Goal: Information Seeking & Learning: Learn about a topic

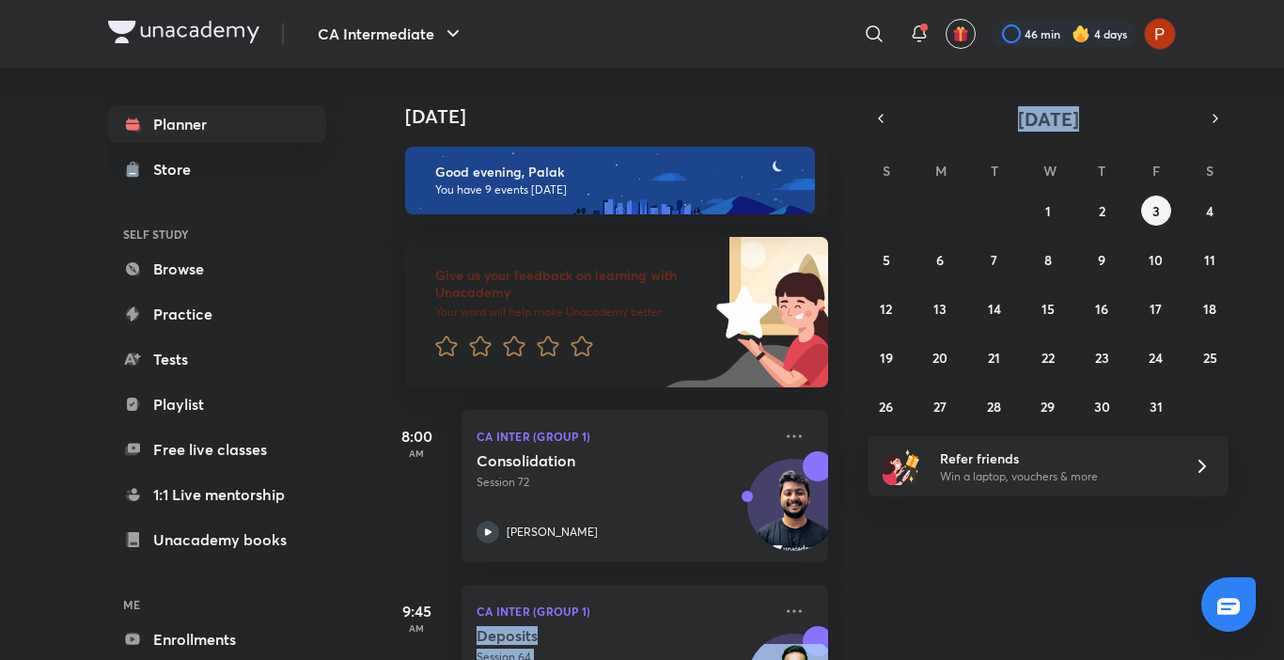
drag, startPoint x: 899, startPoint y: 600, endPoint x: 868, endPoint y: 140, distance: 460.7
click at [868, 140] on div "Today Today Good evening, Palak You have 9 events today Give us your feedback o…" at bounding box center [777, 364] width 797 height 592
click at [868, 140] on div "October 2025 S M T W T F S 28 29 30 1 2 3 4 5 6 7 8 9 10 11 12 13 14 15 16 17 1…" at bounding box center [1048, 263] width 361 height 316
click at [875, 123] on icon "button" at bounding box center [880, 118] width 15 height 17
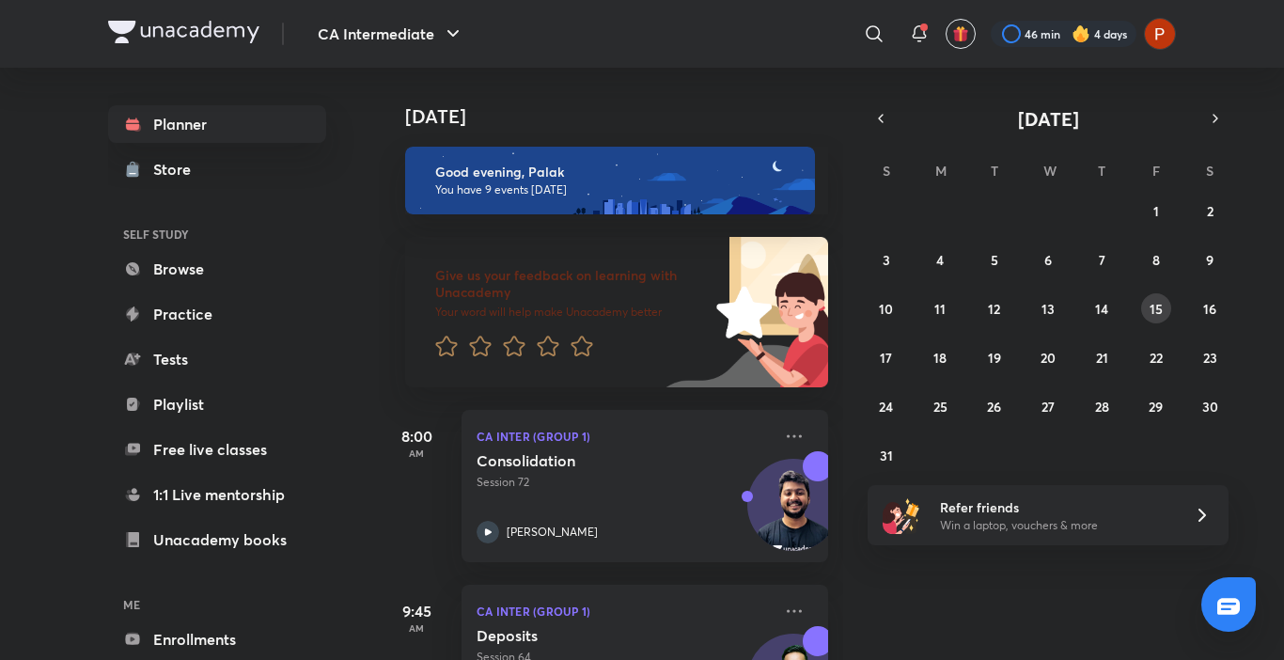
click at [1155, 301] on abbr "15" at bounding box center [1155, 309] width 13 height 18
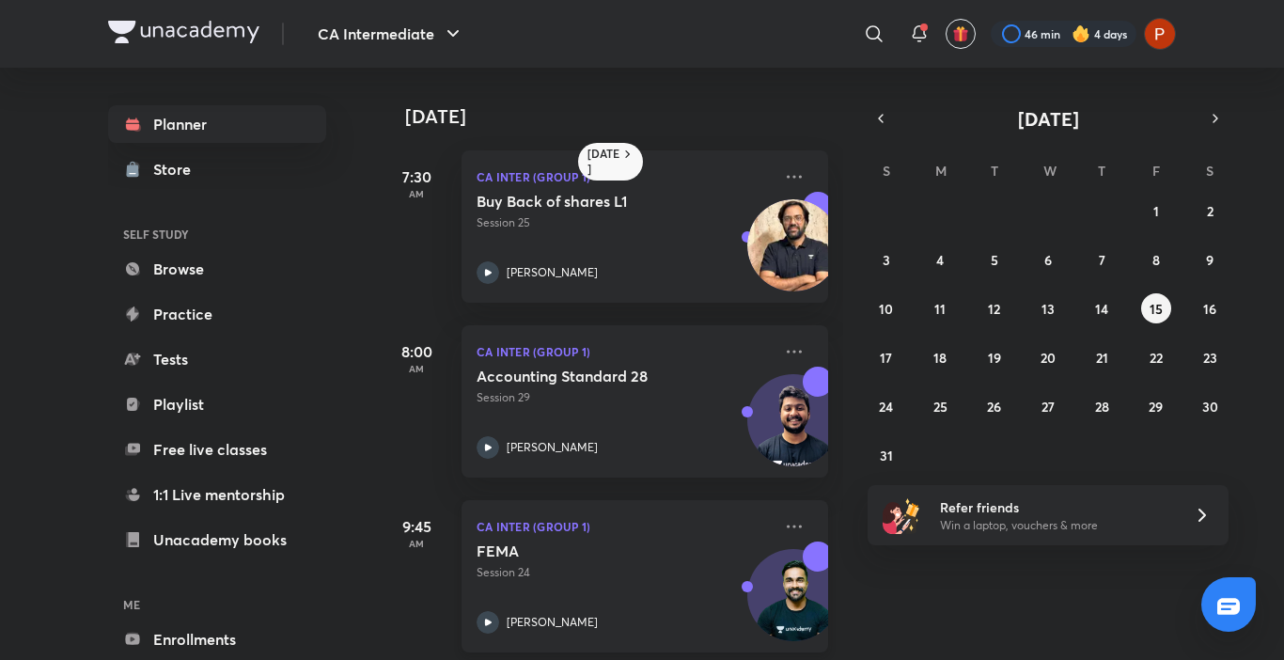
click at [492, 610] on div "FEMA Session 24 Shantam Gupta" at bounding box center [624, 587] width 295 height 92
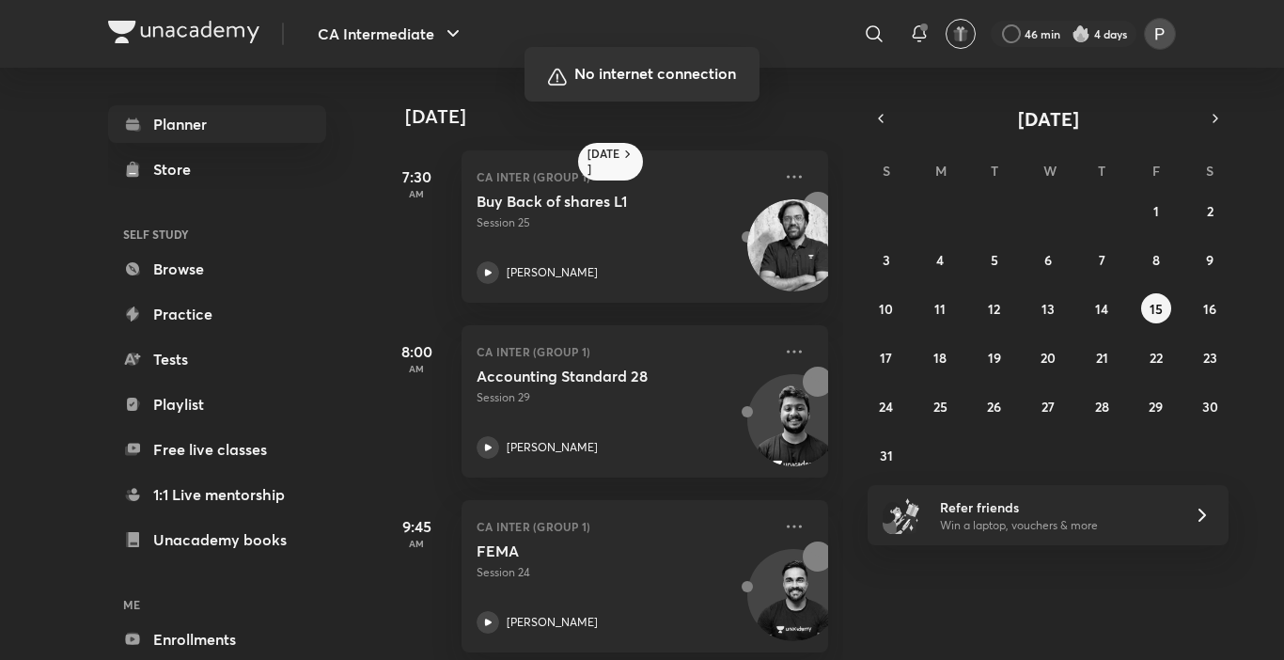
click at [548, 401] on div at bounding box center [642, 330] width 1284 height 660
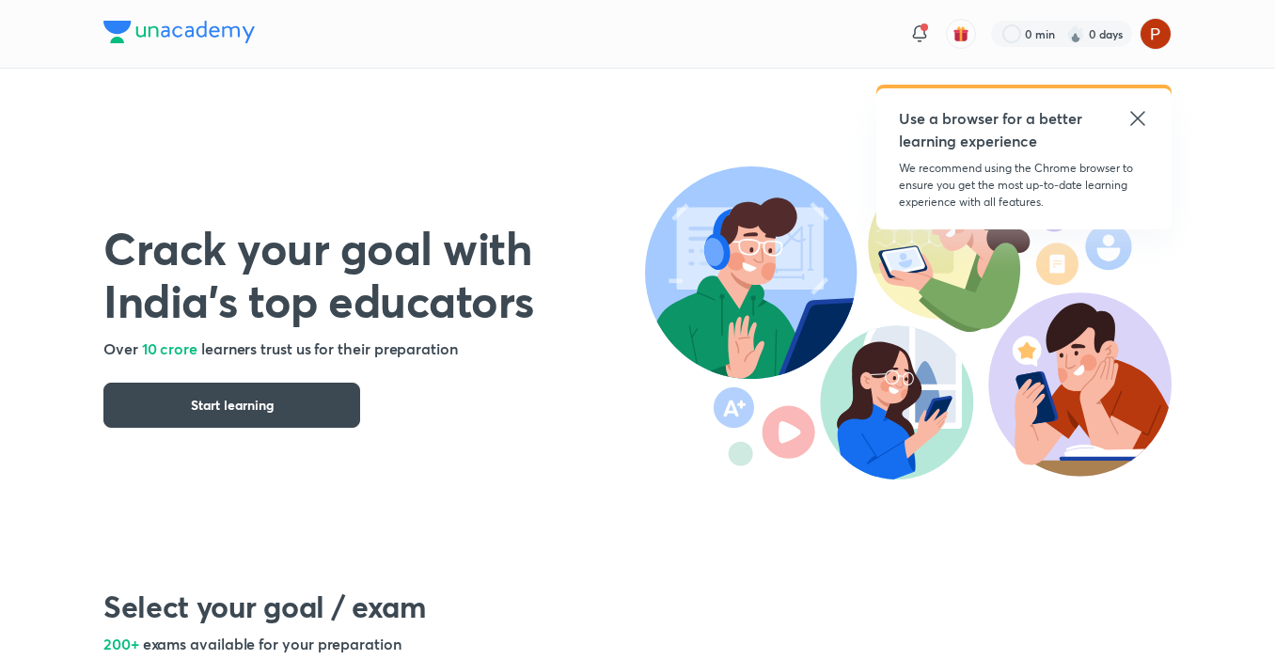
click at [1137, 117] on icon at bounding box center [1137, 118] width 14 height 14
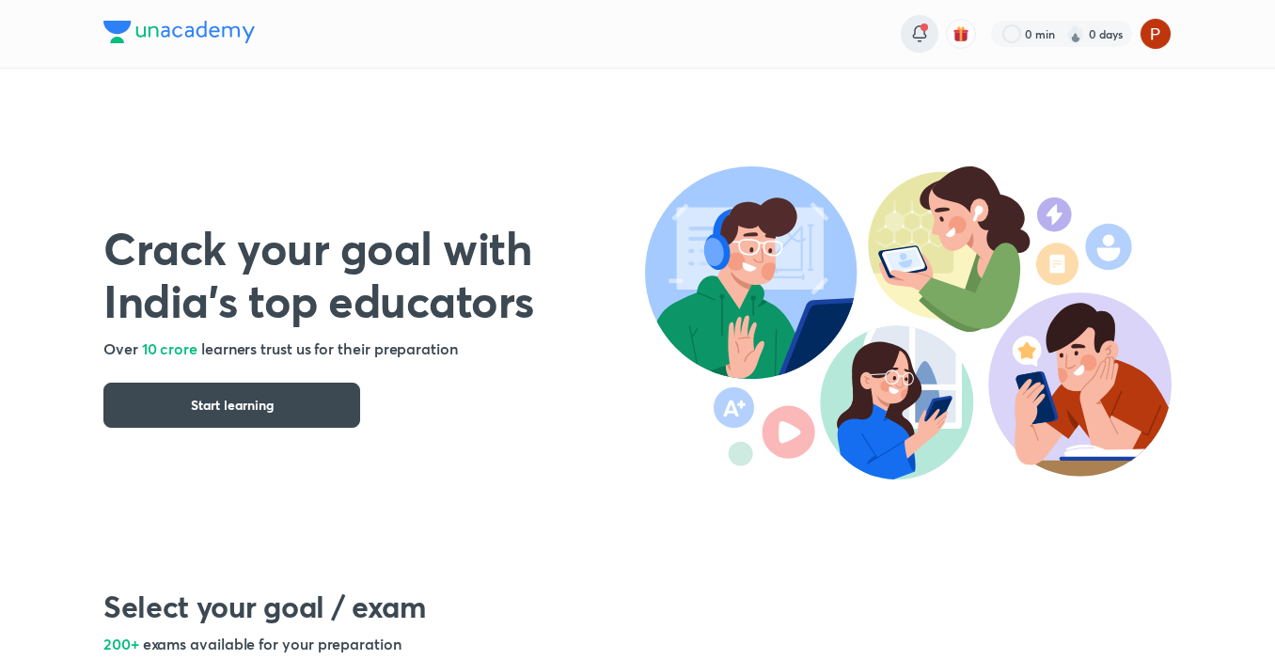
click at [913, 23] on icon at bounding box center [919, 34] width 23 height 23
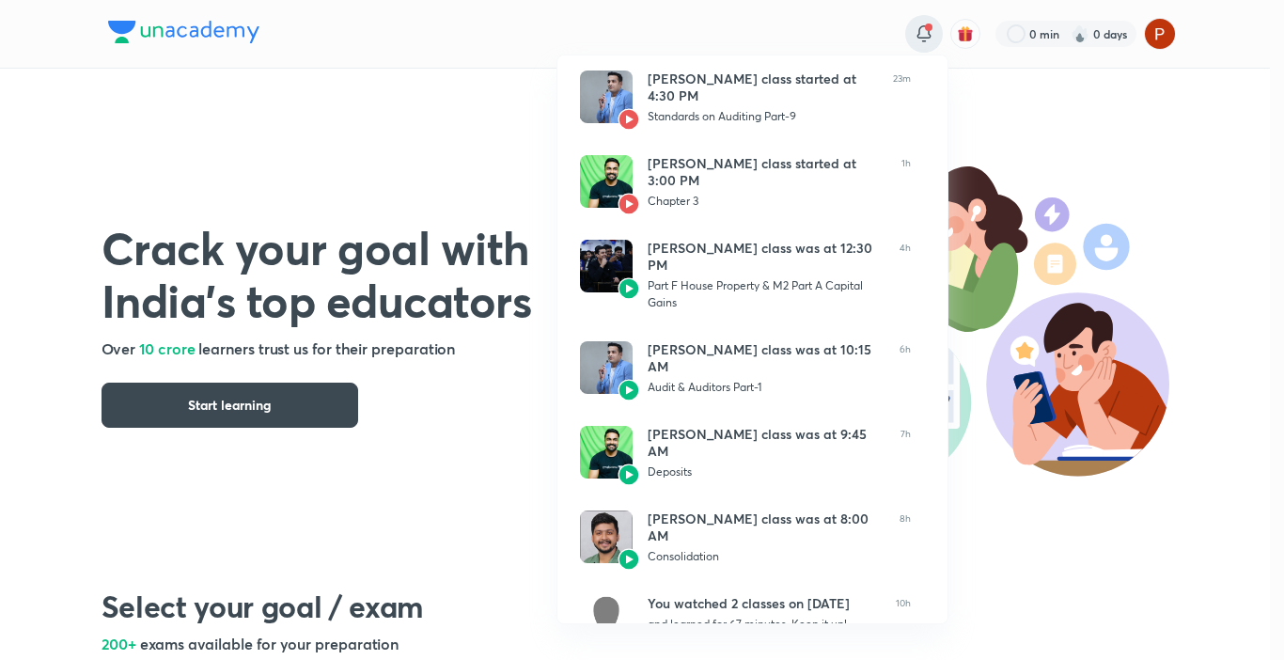
click at [458, 24] on div at bounding box center [642, 330] width 1284 height 660
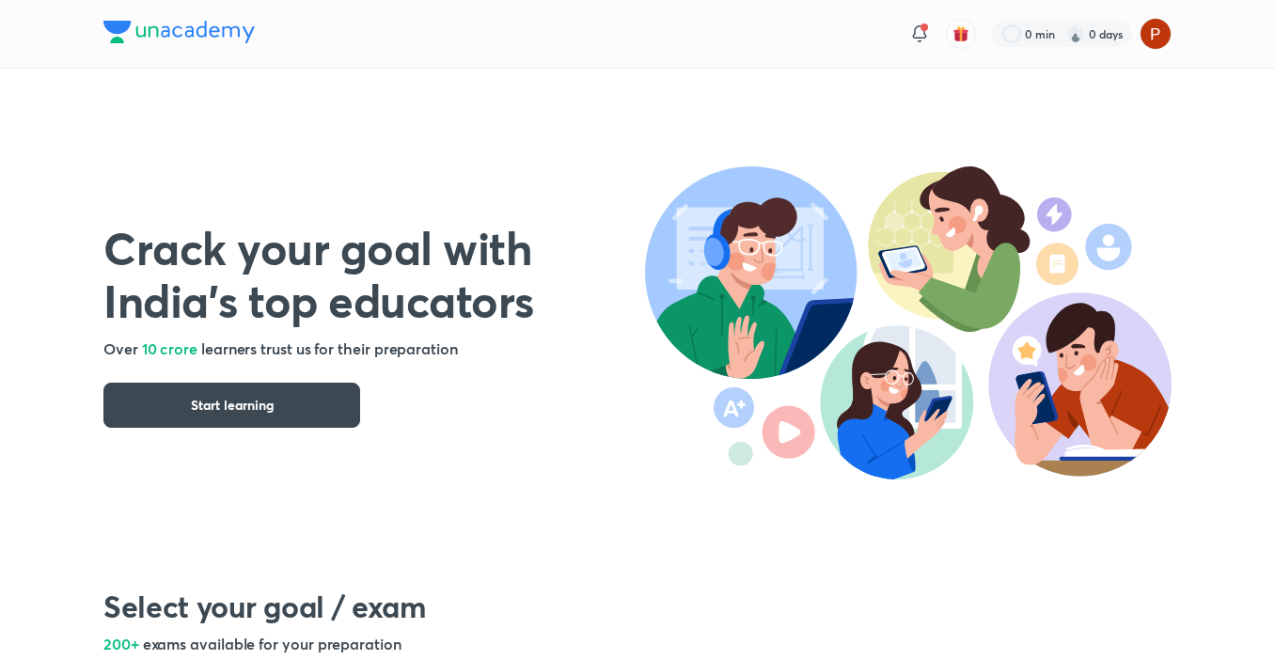
click at [613, 464] on div "Crack your goal with India’s top educators Over 10 crore learners trust us for …" at bounding box center [373, 305] width 541 height 353
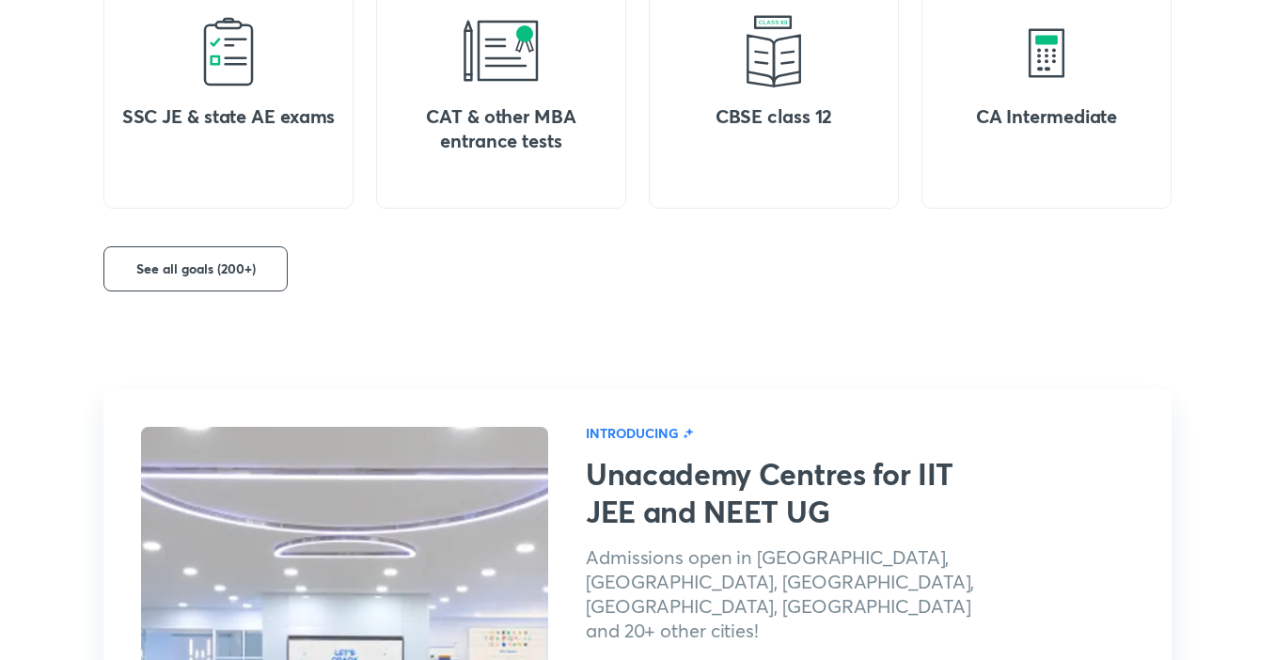
scroll to position [1154, 0]
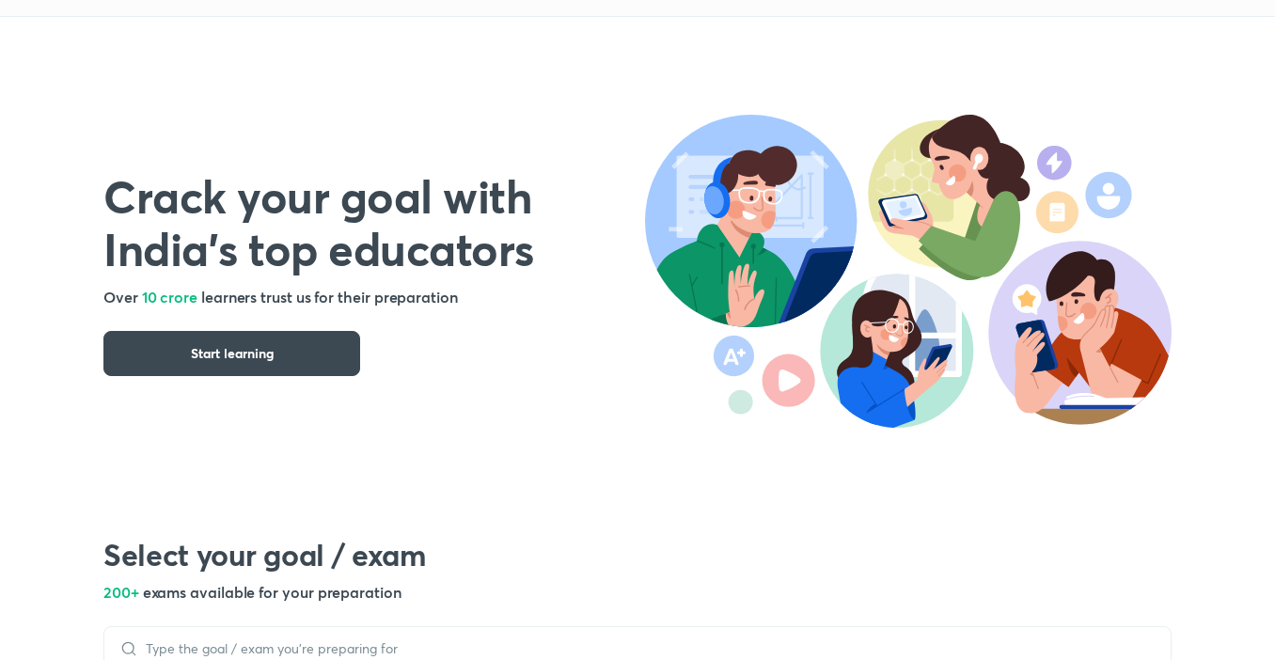
scroll to position [0, 0]
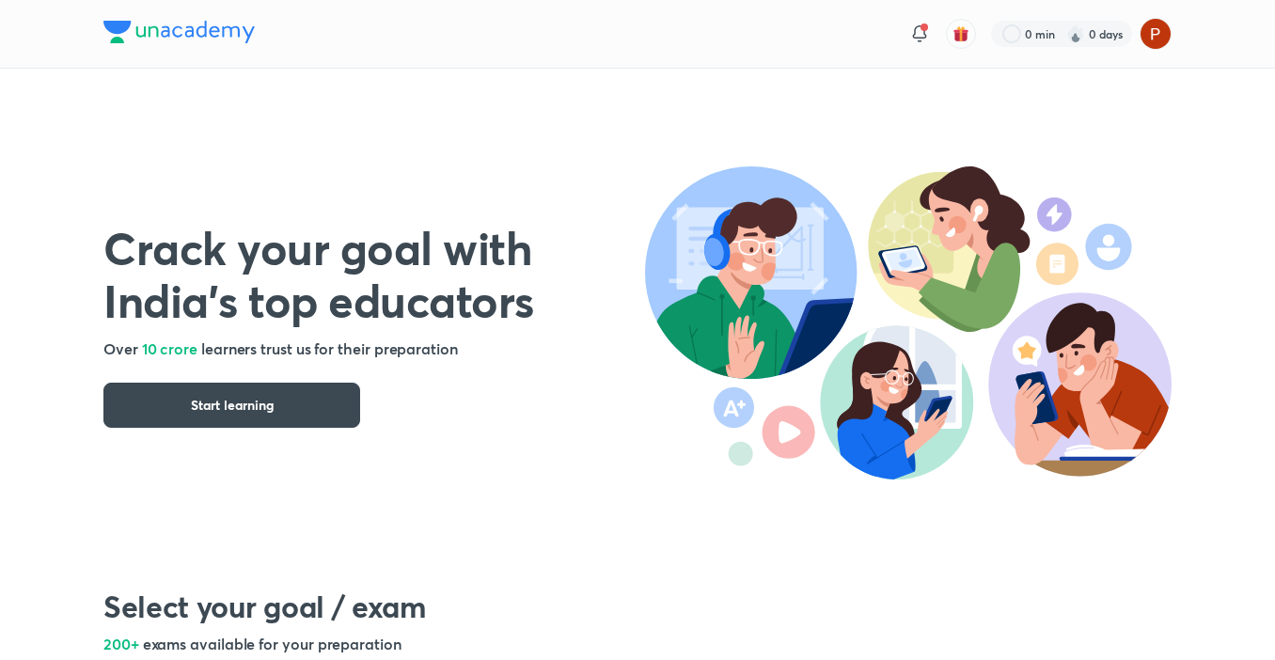
click at [393, 276] on h1 "Crack your goal with India’s top educators" at bounding box center [373, 273] width 541 height 105
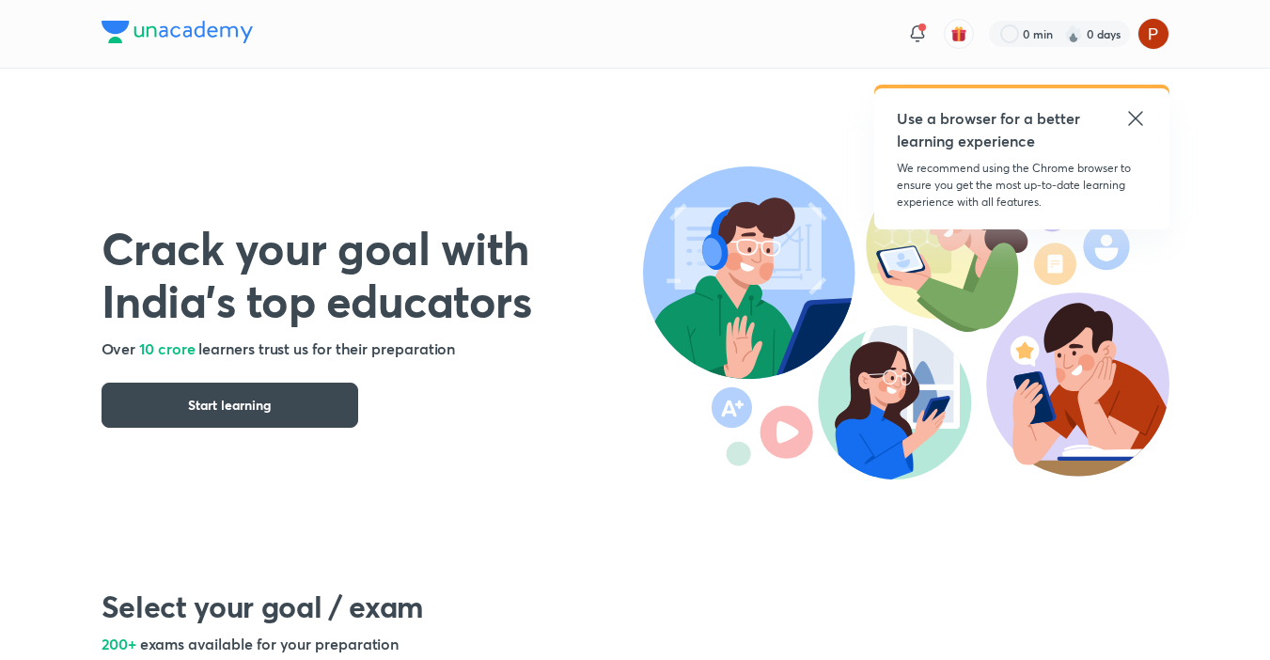
click at [1131, 117] on icon at bounding box center [1135, 118] width 23 height 23
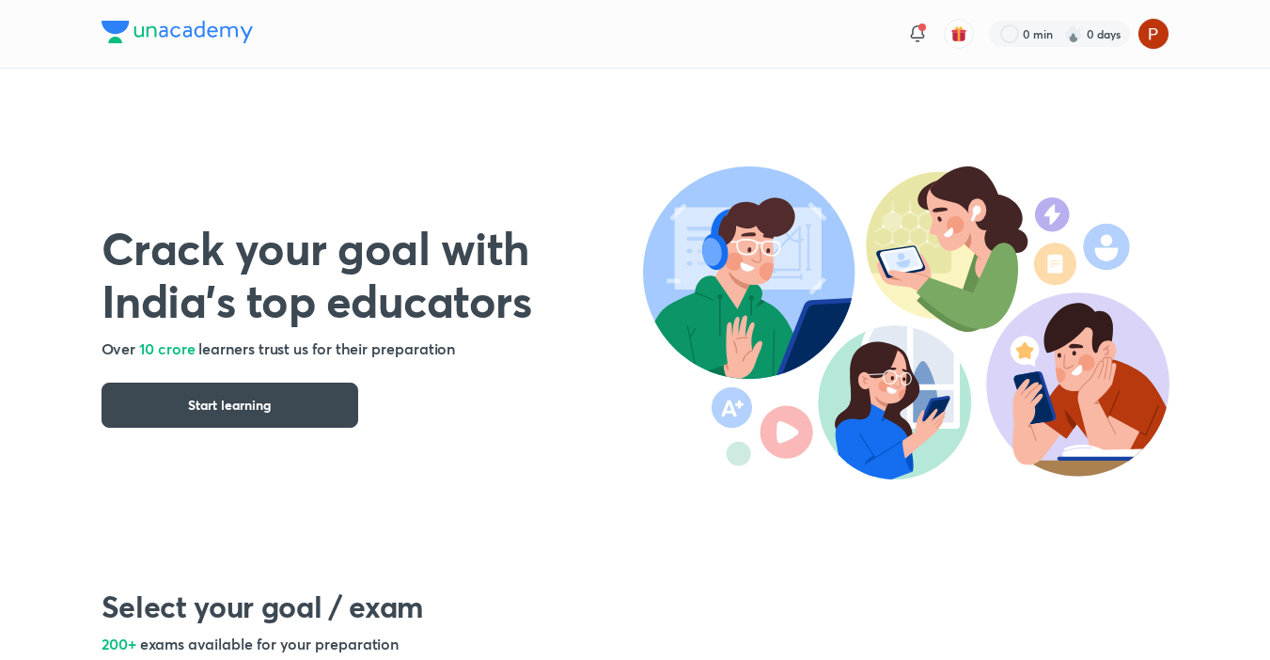
click at [533, 420] on div "Crack your goal with India’s top educators Over 10 crore learners trust us for …" at bounding box center [372, 305] width 541 height 244
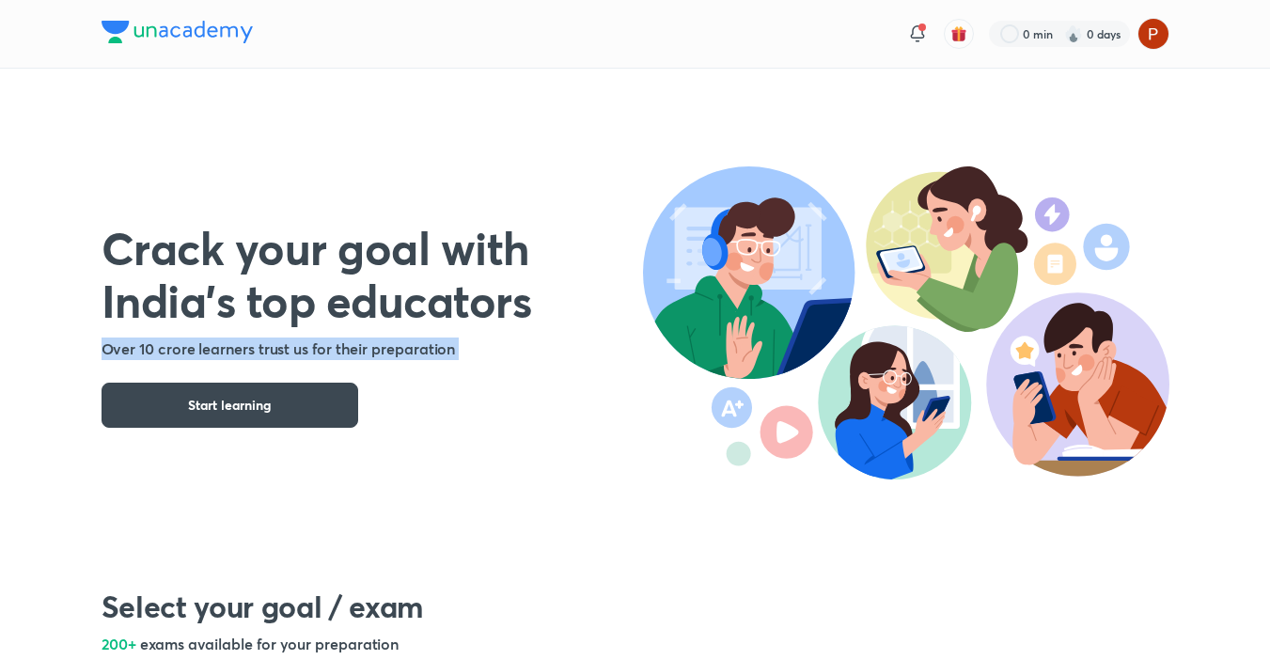
click at [533, 420] on div "Crack your goal with India’s top educators Over 10 crore learners trust us for …" at bounding box center [372, 305] width 541 height 244
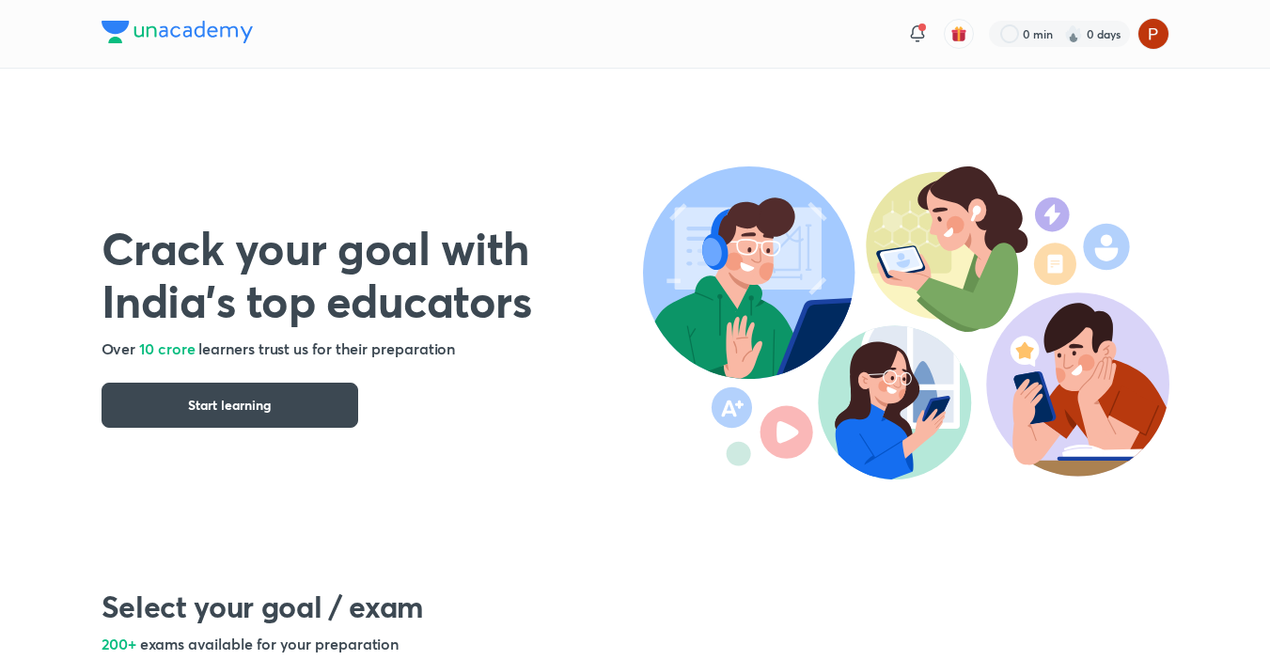
click at [543, 323] on h1 "Crack your goal with India’s top educators" at bounding box center [372, 273] width 541 height 105
click at [294, 389] on button "Start learning" at bounding box center [230, 405] width 257 height 45
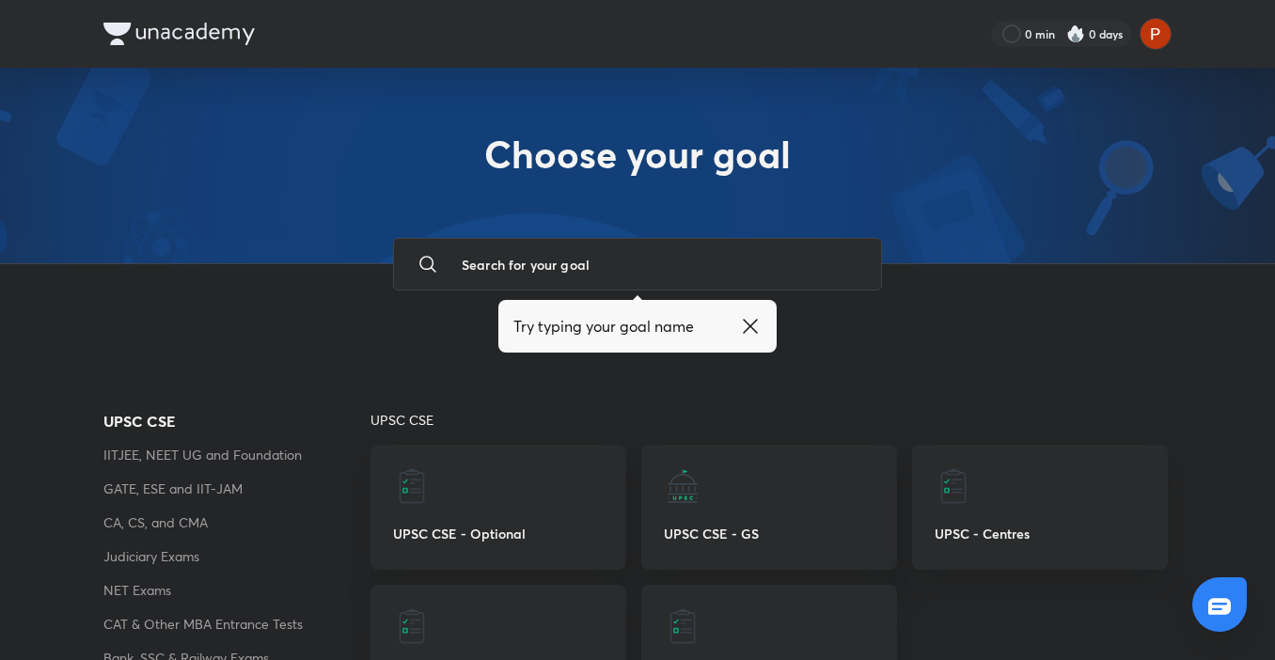
click at [746, 328] on icon at bounding box center [750, 326] width 23 height 23
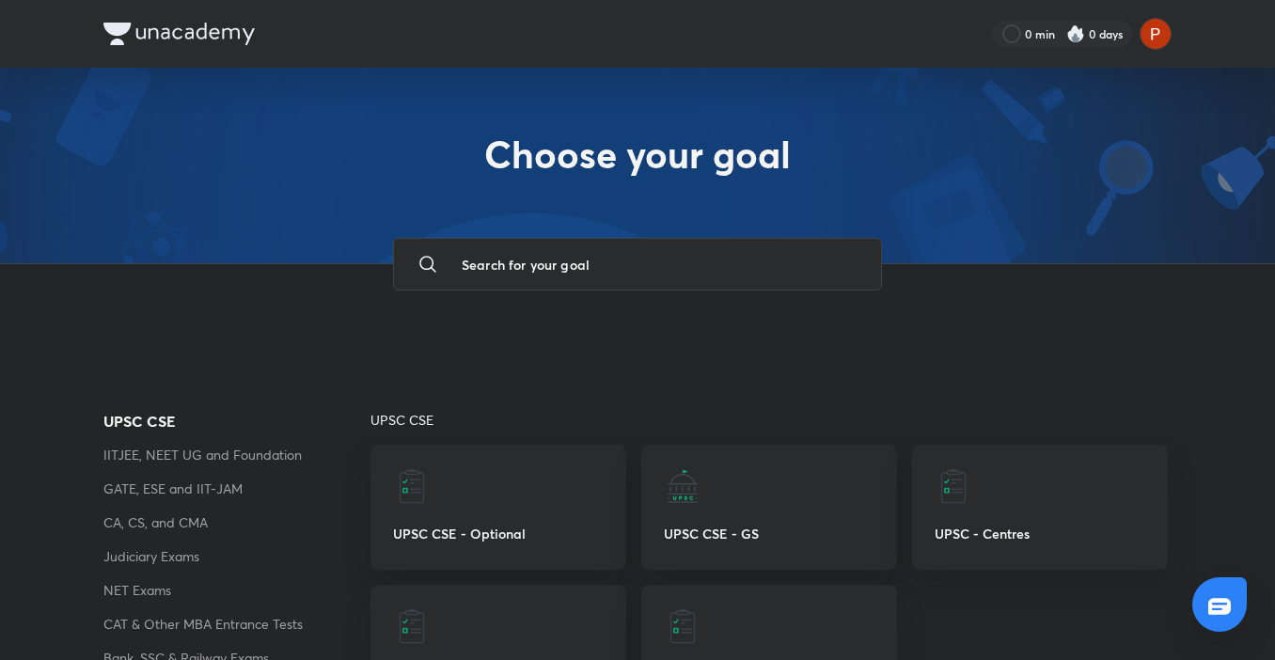
click at [475, 68] on div "Choose your goal" at bounding box center [637, 165] width 1275 height 195
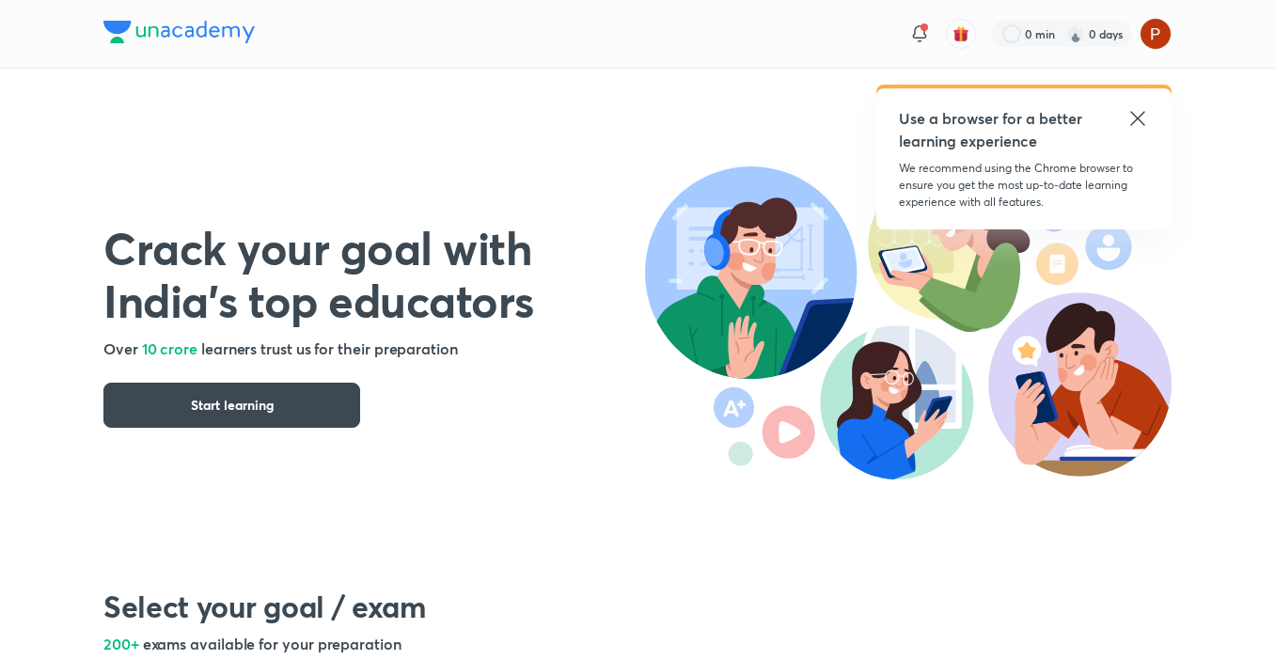
click at [1132, 119] on icon at bounding box center [1137, 118] width 23 height 23
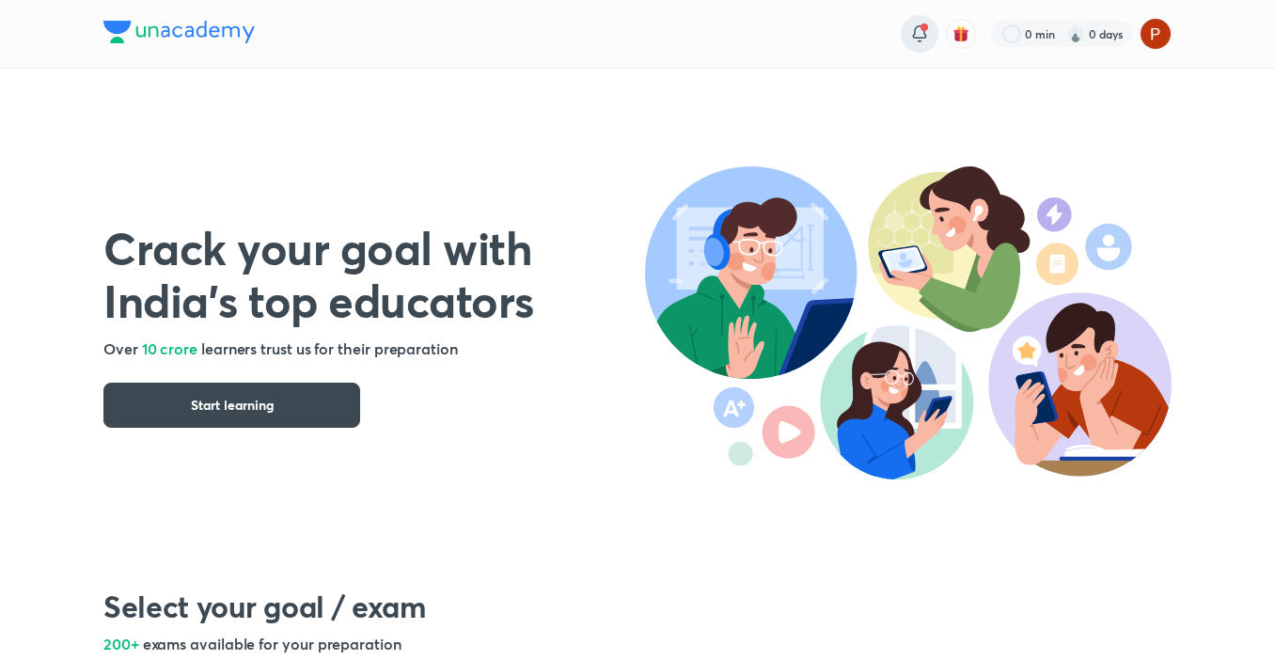
click at [917, 46] on div at bounding box center [919, 34] width 38 height 38
click at [653, 164] on div "Crack your goal with India’s top educators Over 10 crore learners trust us for …" at bounding box center [637, 306] width 1068 height 474
click at [808, 500] on div "Crack your goal with India’s top educators Over 10 crore learners trust us for …" at bounding box center [637, 306] width 1068 height 474
click at [484, 326] on h1 "Crack your goal with India’s top educators" at bounding box center [373, 273] width 541 height 105
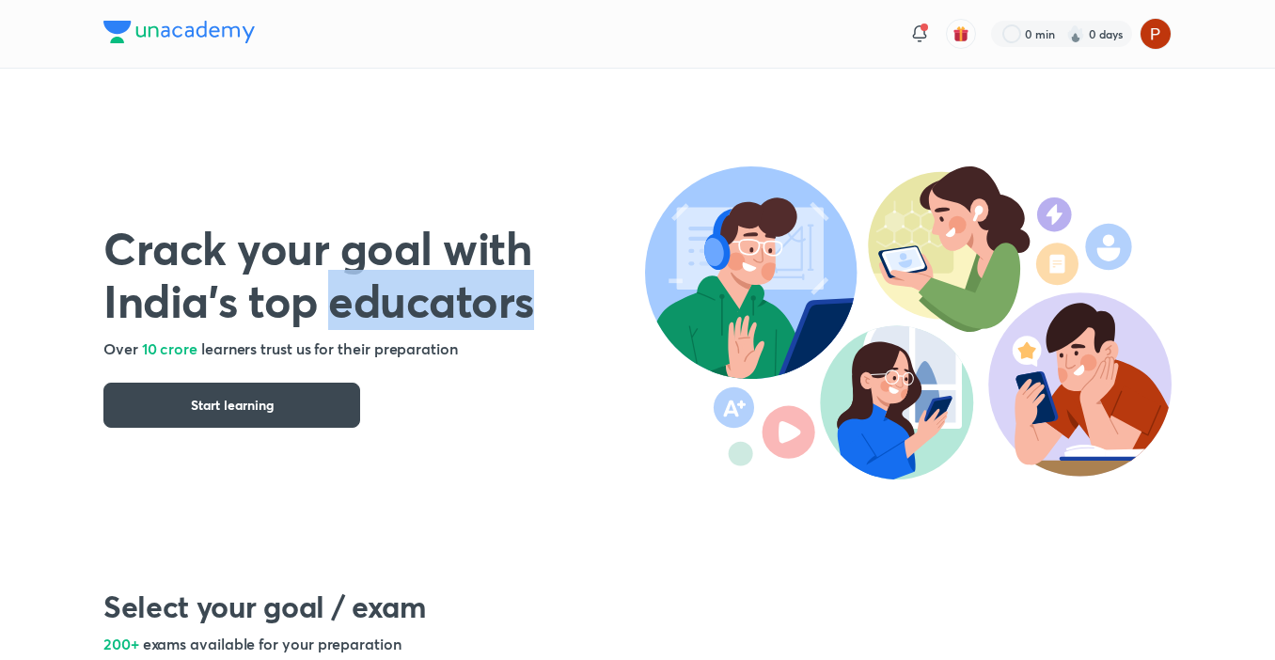
click at [484, 326] on h1 "Crack your goal with India’s top educators" at bounding box center [373, 273] width 541 height 105
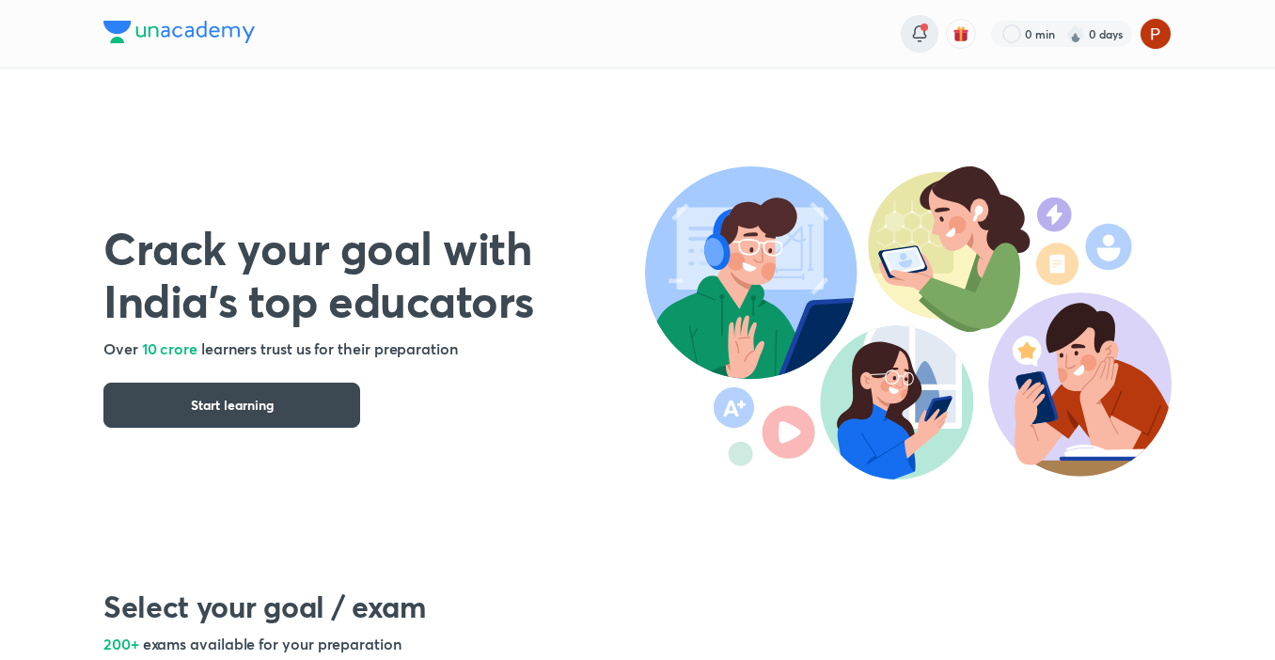
click at [908, 23] on icon at bounding box center [919, 34] width 23 height 23
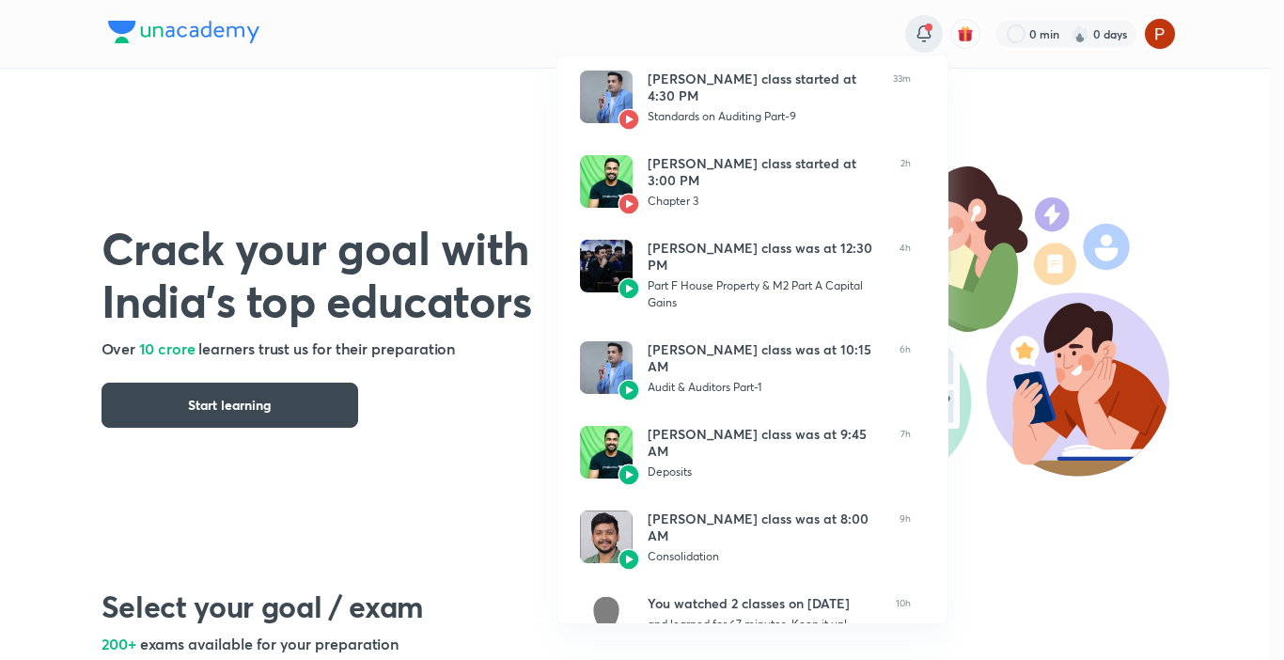
click at [908, 23] on div at bounding box center [642, 330] width 1284 height 660
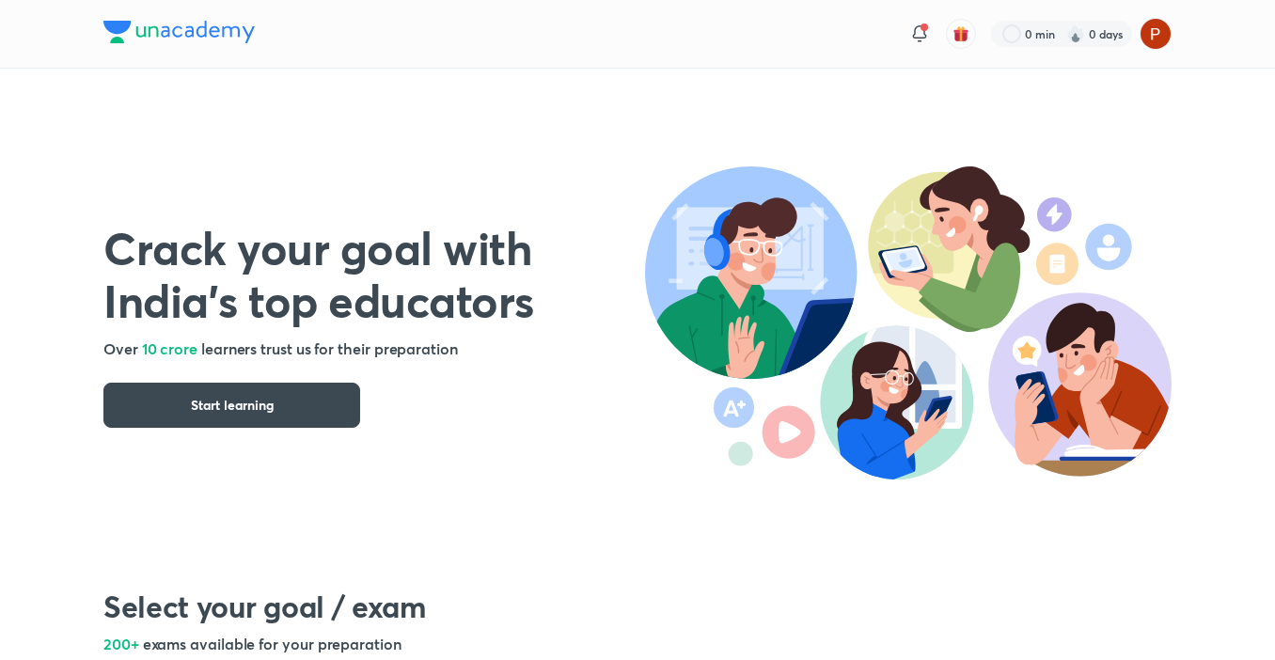
click at [791, 158] on div "Crack your goal with India’s top educators Over 10 crore learners trust us for …" at bounding box center [637, 306] width 1068 height 474
click at [597, 221] on h1 "Crack your goal with India’s top educators" at bounding box center [373, 273] width 541 height 105
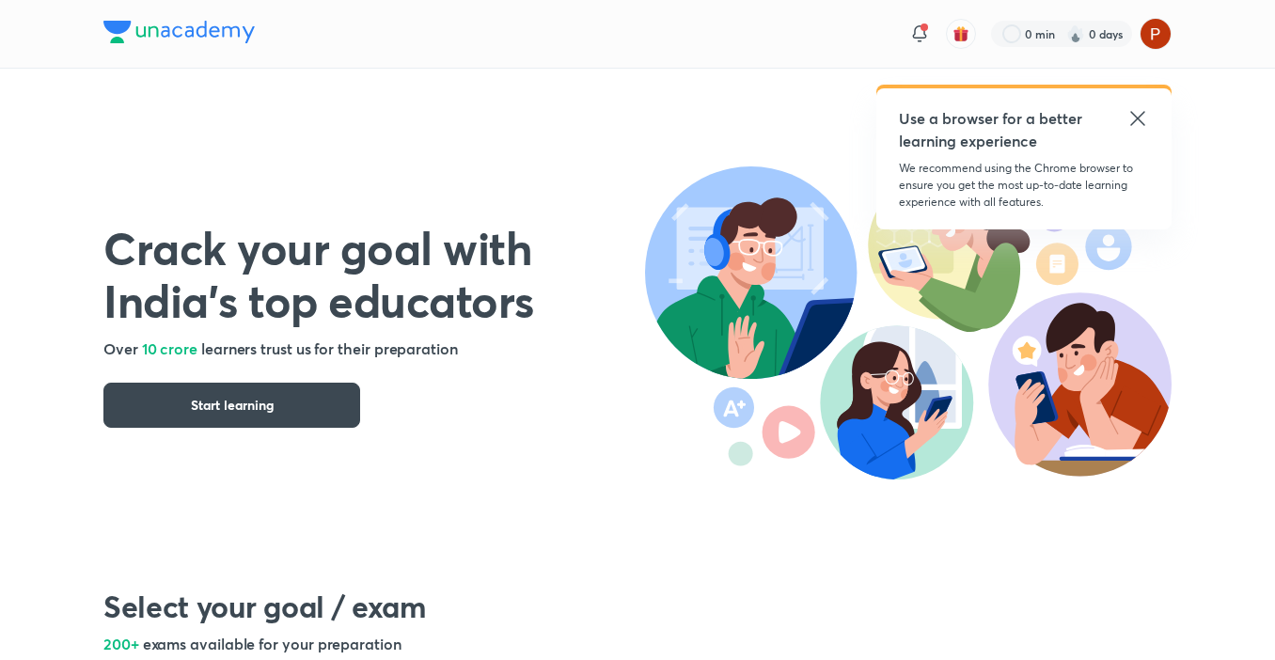
click at [1135, 110] on icon at bounding box center [1137, 118] width 23 height 23
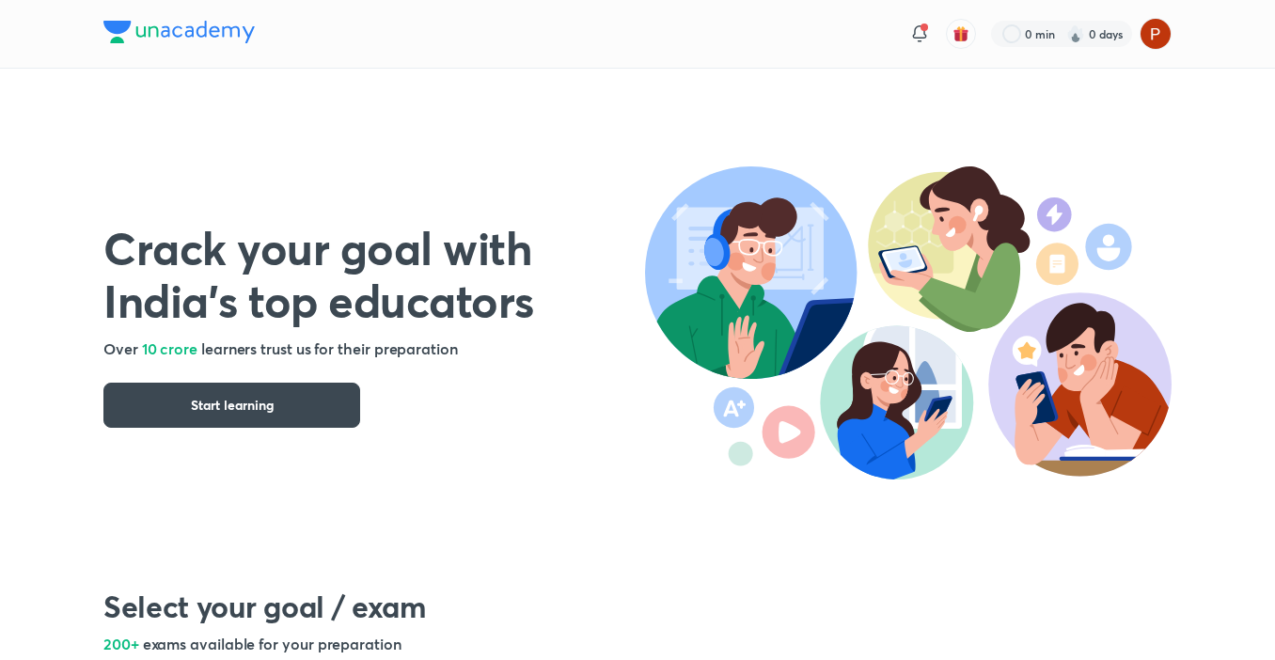
drag, startPoint x: 914, startPoint y: 32, endPoint x: 791, endPoint y: 12, distance: 123.8
click at [791, 12] on div "0 min 0 days" at bounding box center [637, 34] width 1068 height 68
click at [908, 23] on icon at bounding box center [919, 34] width 23 height 23
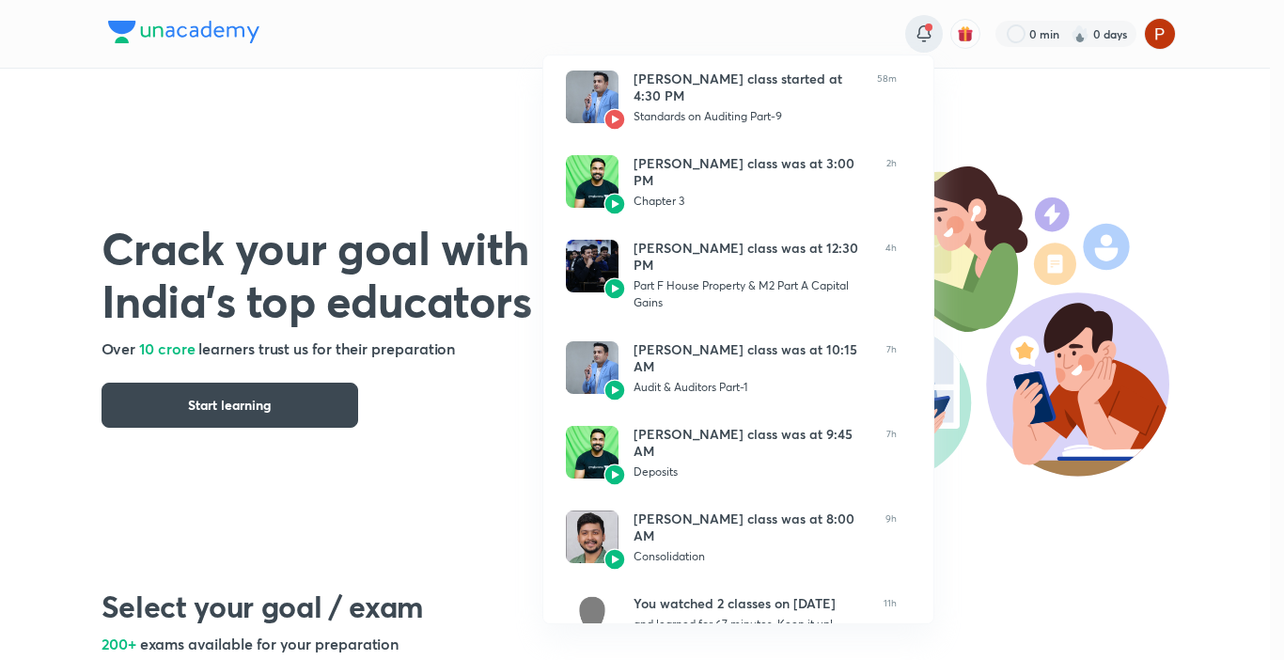
click at [451, 20] on div at bounding box center [642, 330] width 1284 height 660
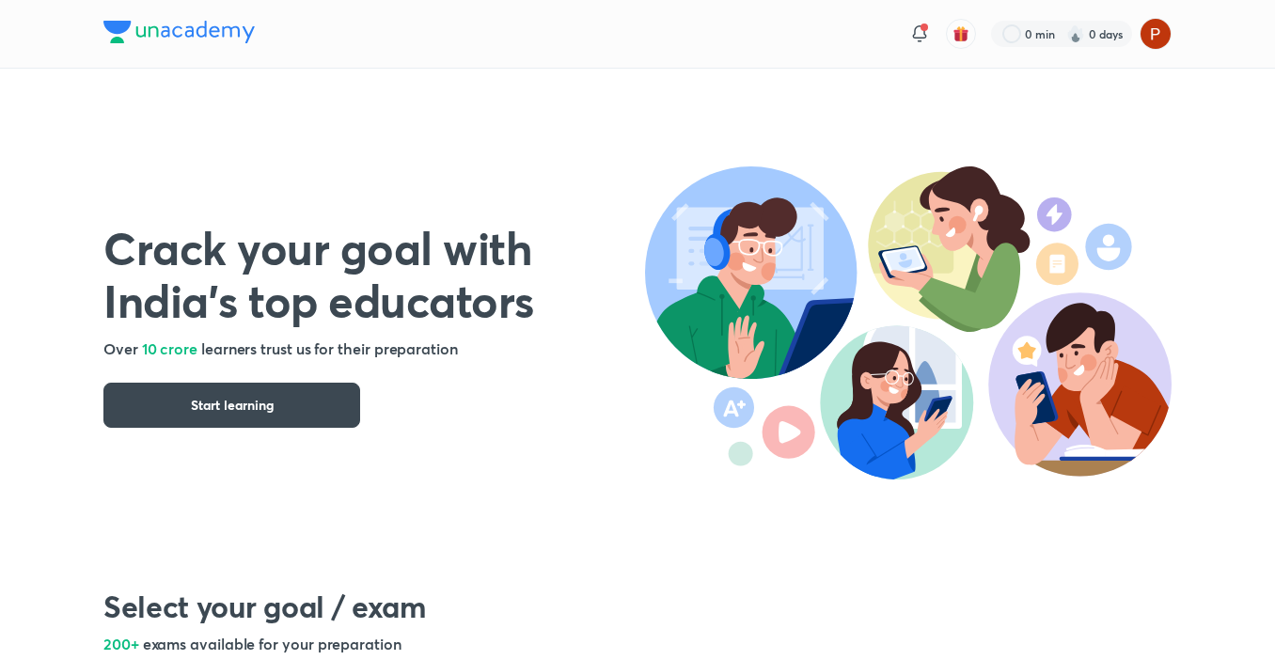
click at [169, 75] on div "Crack your goal with India’s top educators Over 10 crore learners trust us for …" at bounding box center [637, 306] width 1068 height 474
click at [274, 485] on div "Crack your goal with India’s top educators Over 10 crore learners trust us for …" at bounding box center [637, 306] width 1068 height 474
